Goal: Find specific page/section: Find specific page/section

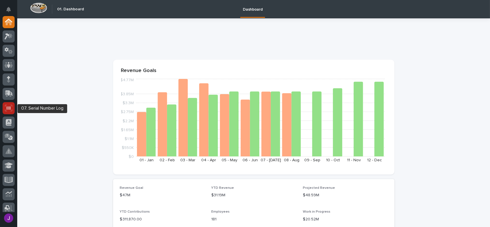
click at [11, 110] on icon at bounding box center [8, 108] width 7 height 7
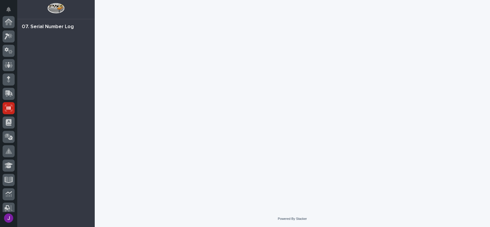
scroll to position [86, 0]
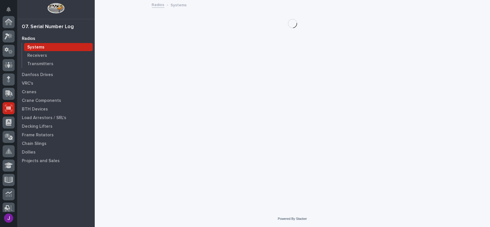
scroll to position [86, 0]
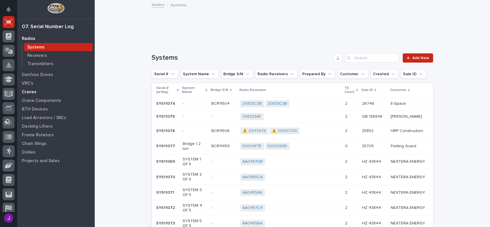
click at [34, 90] on p "Cranes" at bounding box center [29, 92] width 15 height 5
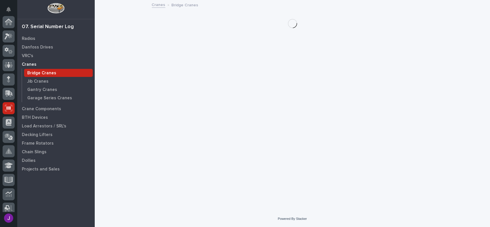
scroll to position [86, 0]
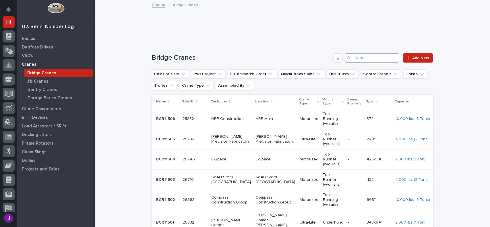
click at [353, 56] on input "Search" at bounding box center [372, 57] width 55 height 9
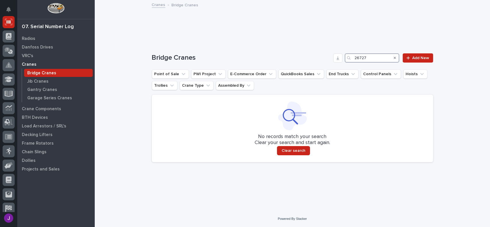
click at [369, 57] on input "26727" at bounding box center [372, 57] width 55 height 9
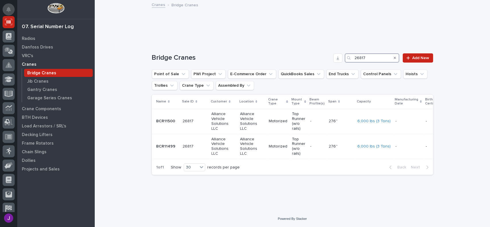
type input "26817"
click at [8, 10] on icon "Notifications" at bounding box center [8, 9] width 5 height 5
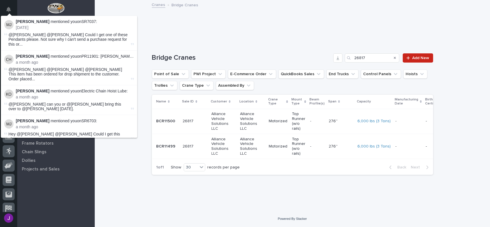
click at [133, 9] on div "Loading... Saving… Loading... Saving… Sorry, there was an error saving your rec…" at bounding box center [292, 106] width 395 height 210
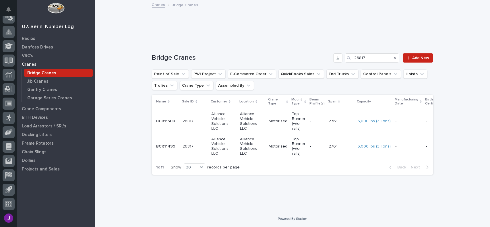
scroll to position [0, 0]
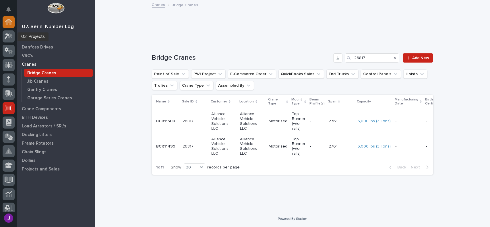
click at [7, 24] on icon at bounding box center [8, 22] width 7 height 7
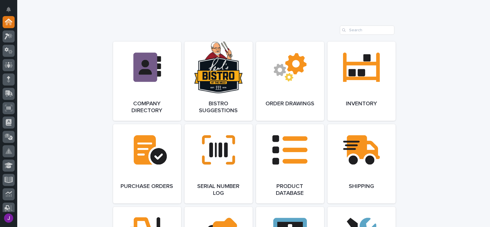
scroll to position [459, 0]
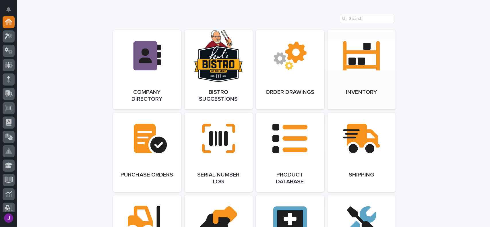
click at [370, 83] on link "Open Link" at bounding box center [362, 69] width 68 height 79
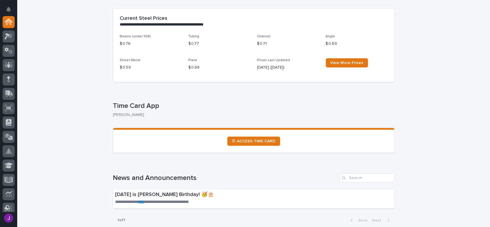
scroll to position [230, 0]
click at [7, 108] on icon at bounding box center [9, 107] width 4 height 3
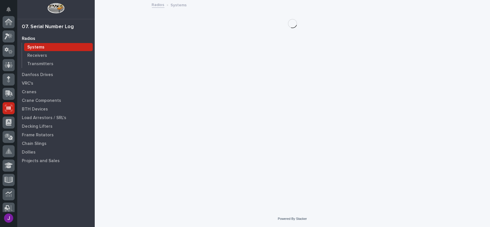
scroll to position [86, 0]
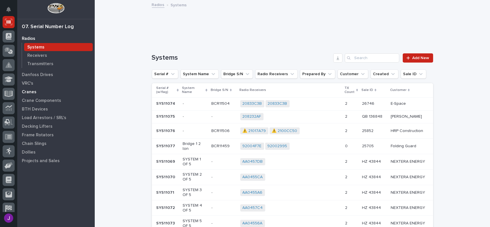
click at [28, 90] on p "Cranes" at bounding box center [29, 92] width 15 height 5
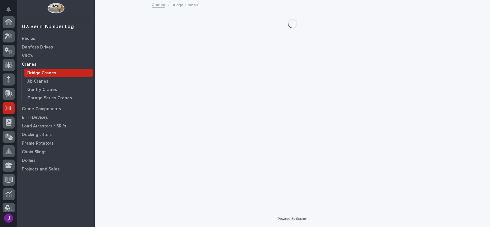
scroll to position [86, 0]
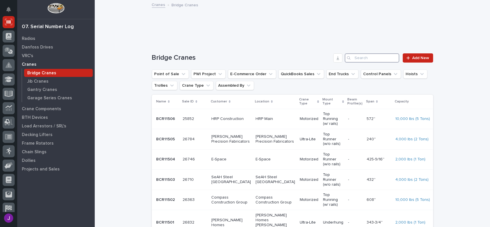
click at [371, 59] on input "Search" at bounding box center [372, 57] width 55 height 9
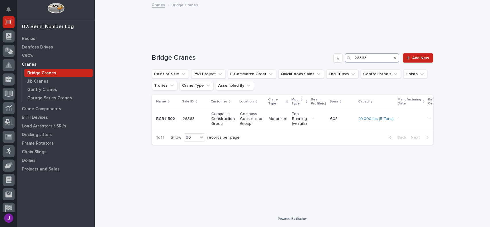
click at [372, 57] on input "26363" at bounding box center [372, 57] width 55 height 9
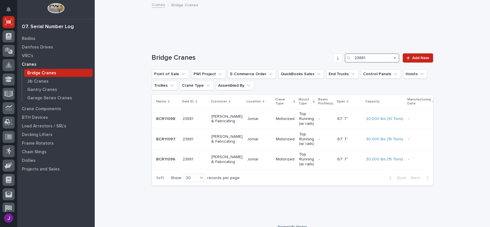
type input "23881"
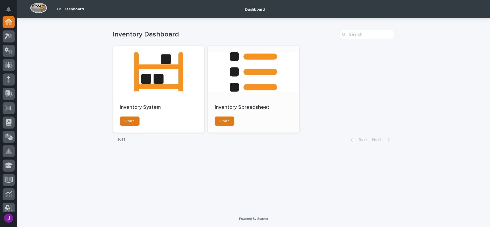
click at [274, 110] on p "Inventory Spreadsheet" at bounding box center [254, 108] width 78 height 6
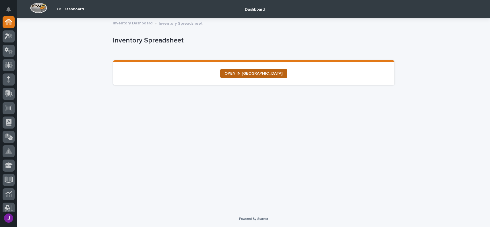
click at [261, 76] on link "OPEN IN NEW TAB" at bounding box center [253, 73] width 67 height 9
